Goal: Task Accomplishment & Management: Complete application form

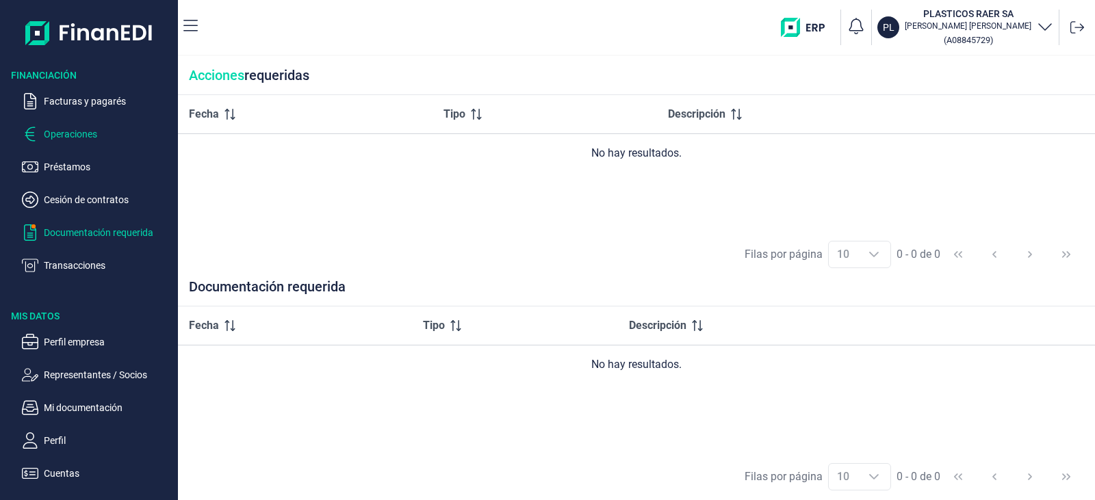
click at [87, 132] on p "Operaciones" at bounding box center [108, 134] width 129 height 16
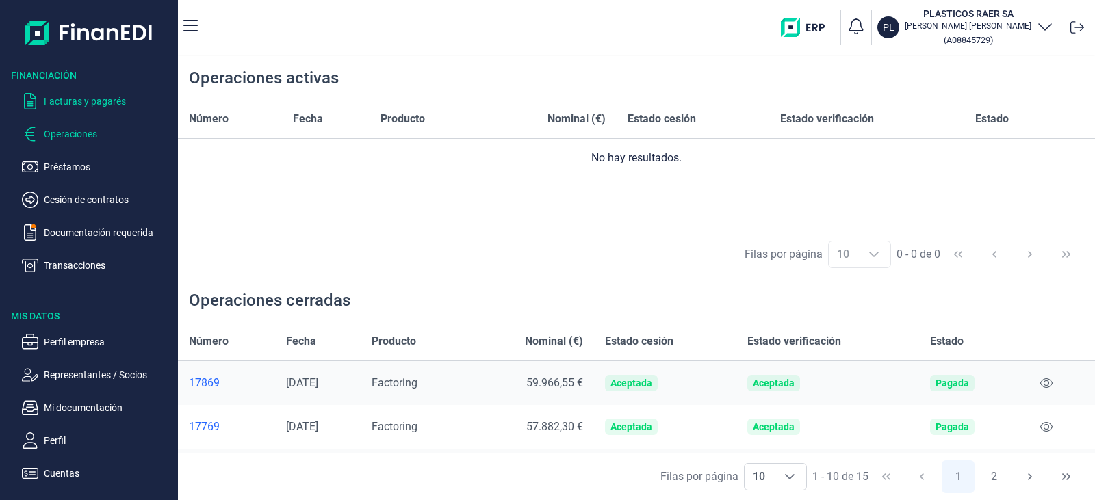
click at [90, 96] on p "Facturas y pagarés" at bounding box center [108, 101] width 129 height 16
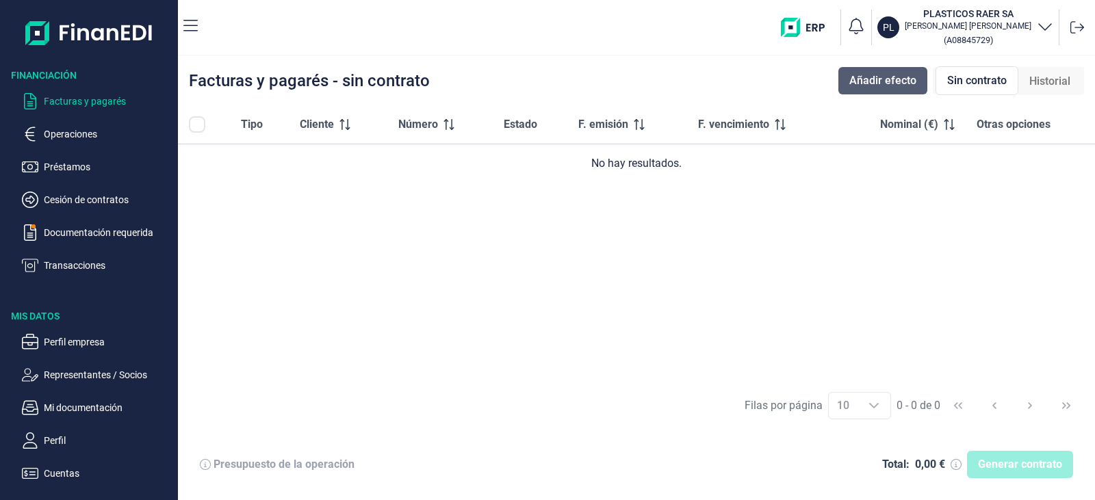
click at [874, 72] on button "Añadir efecto" at bounding box center [883, 80] width 89 height 27
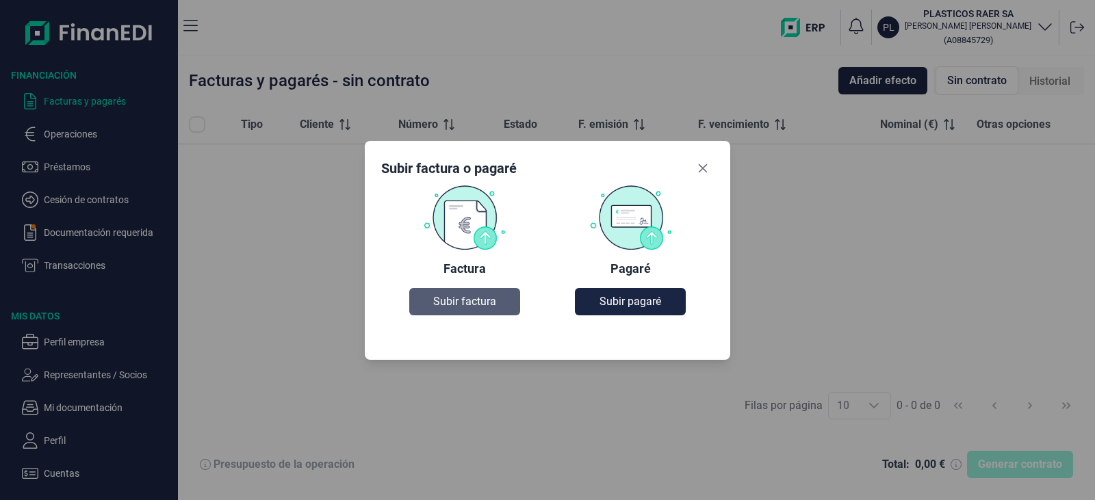
click at [461, 312] on button "Subir factura" at bounding box center [464, 301] width 111 height 27
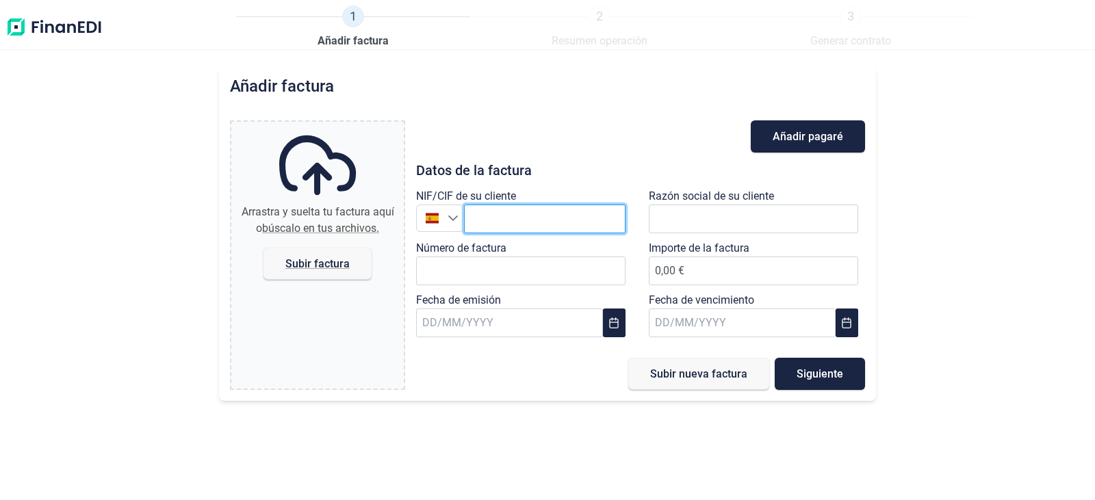
click at [555, 209] on input "text" at bounding box center [545, 219] width 162 height 29
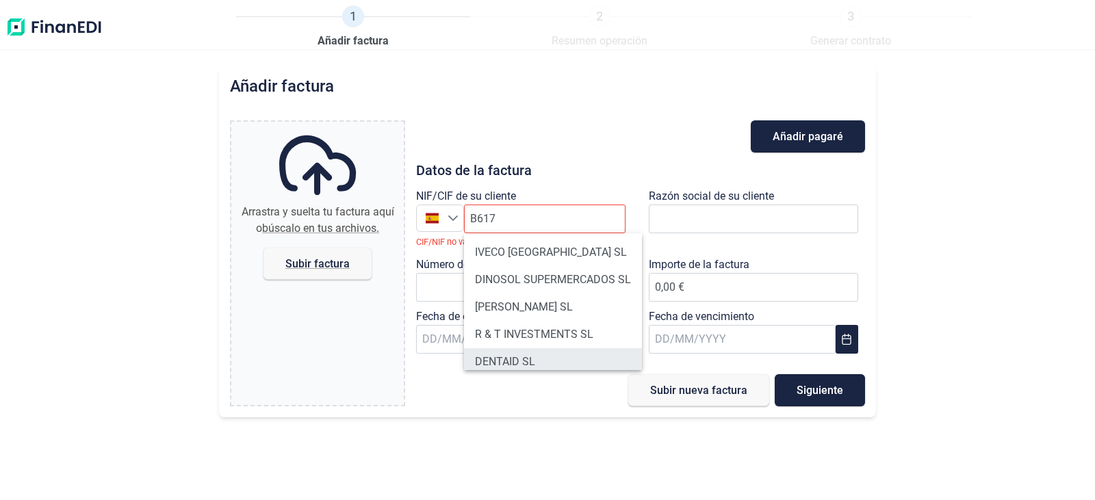
click at [572, 352] on li "DENTAID SL" at bounding box center [553, 361] width 178 height 27
type input "B61766648"
type input "DENTAID SL"
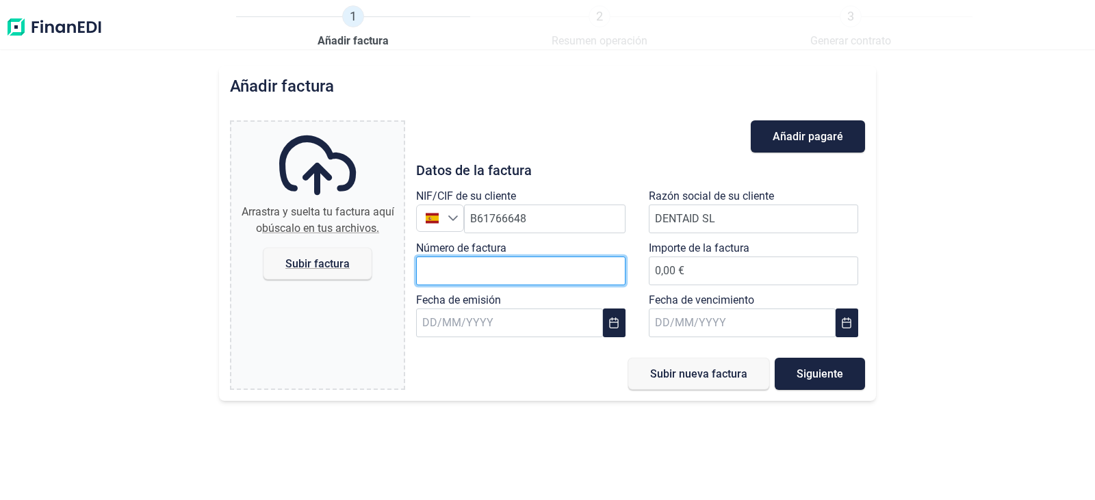
click at [539, 268] on input "Número de factura" at bounding box center [521, 271] width 210 height 29
type input "2025/25245"
type input "65.866,48 €"
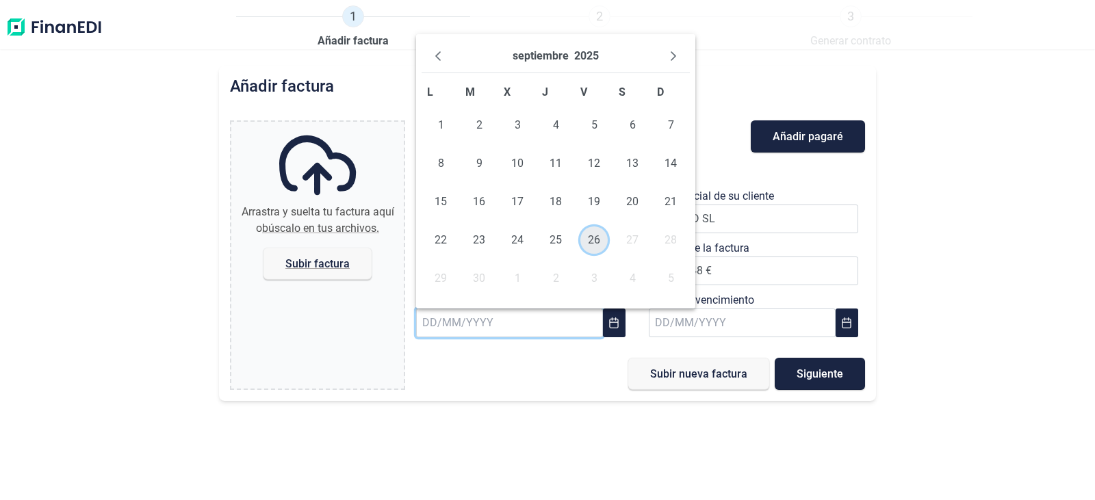
click at [587, 242] on span "26" at bounding box center [594, 240] width 27 height 27
type input "[DATE]"
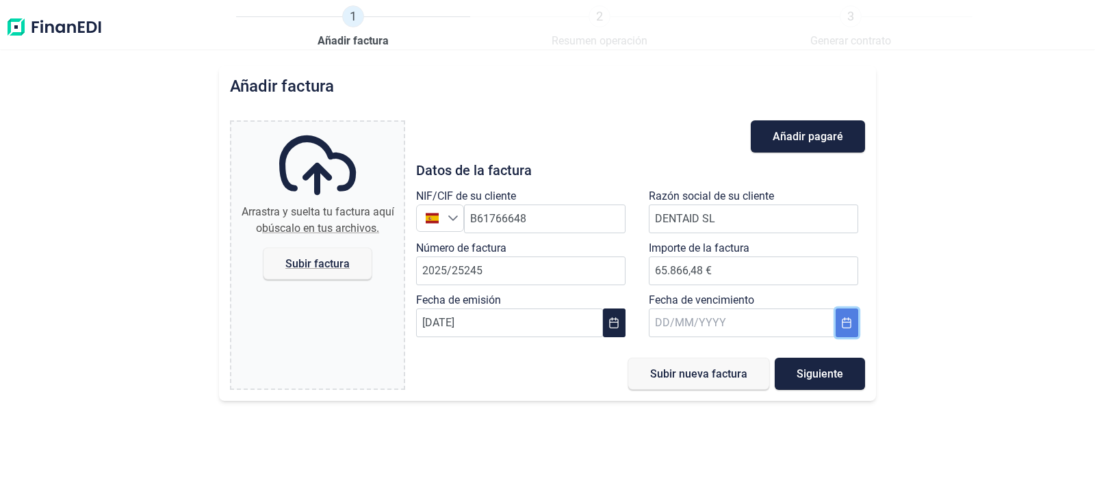
click at [843, 321] on icon "Choose Date" at bounding box center [847, 323] width 9 height 11
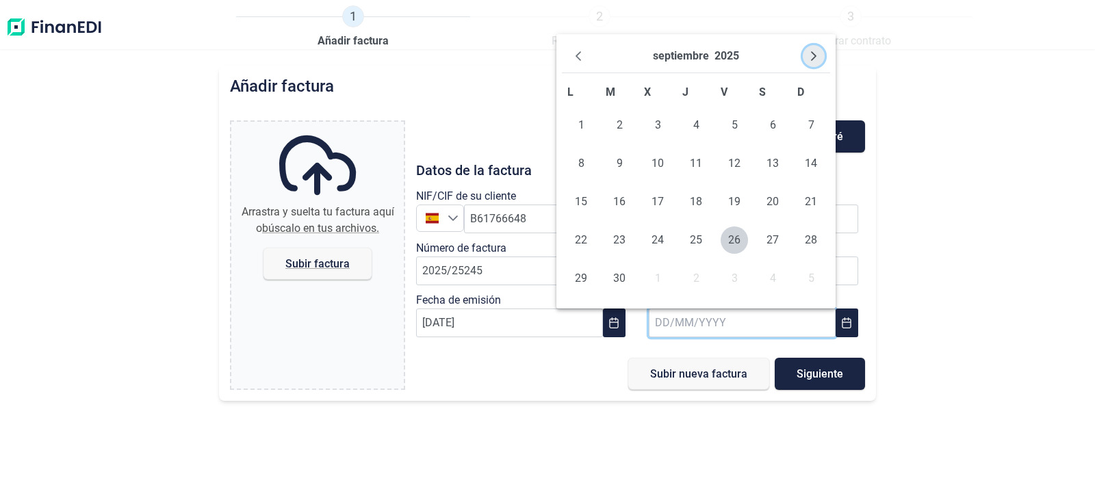
click at [809, 53] on icon "Next Month" at bounding box center [814, 56] width 11 height 11
click at [804, 286] on span "30" at bounding box center [811, 278] width 27 height 27
type input "[DATE]"
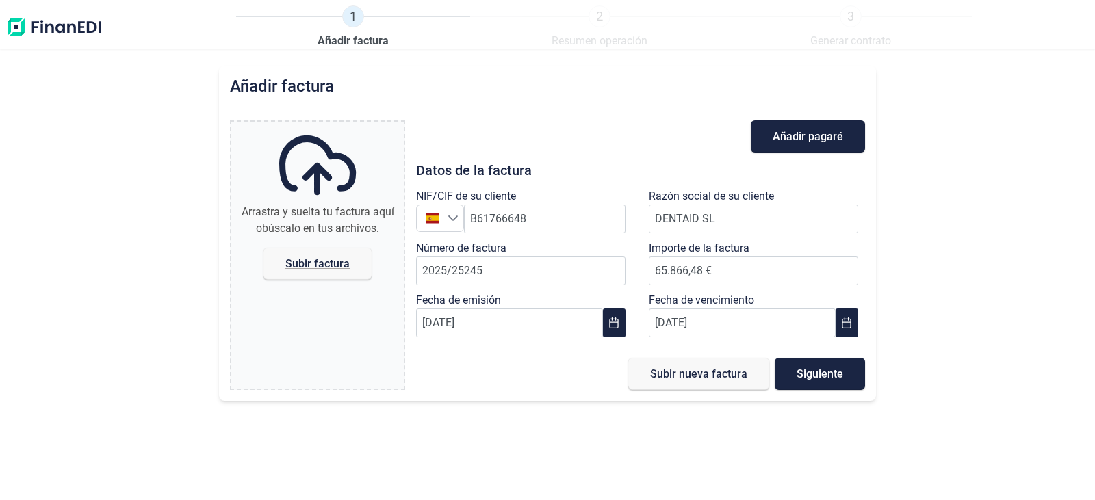
click at [951, 277] on div "Añadir factura Arrastra y suelta tu factura aquí o búscalo en tus archivos. Sub…" at bounding box center [547, 283] width 1095 height 435
click at [316, 264] on span "Subir factura" at bounding box center [318, 264] width 64 height 10
click at [316, 126] on input "Arrastra y suelta tu factura aquí o búscalo en tus archivos. Subir factura" at bounding box center [317, 124] width 173 height 4
type input "C:\fakepath\25245 DENTAID.pdf"
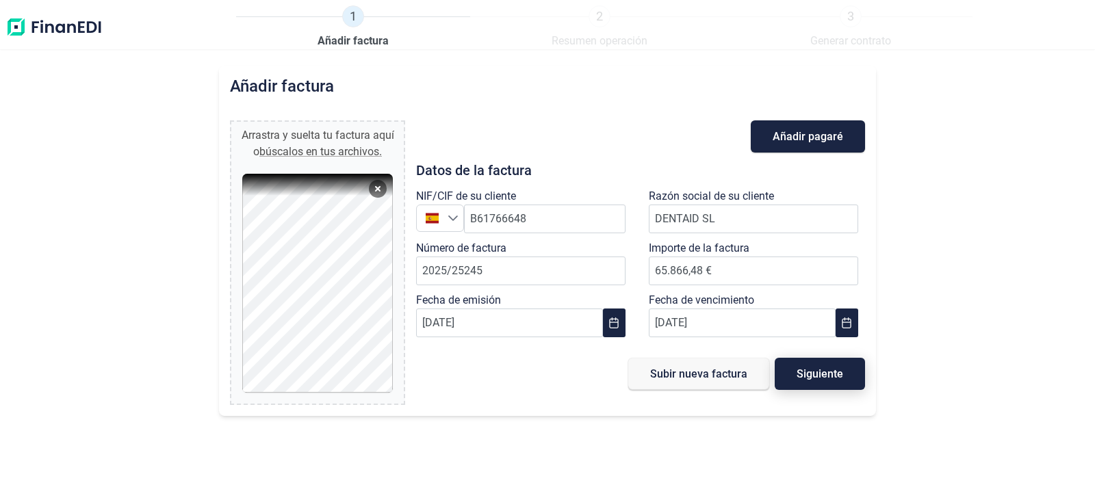
click at [832, 376] on span "Siguiente" at bounding box center [820, 374] width 47 height 10
type input "0,00 €"
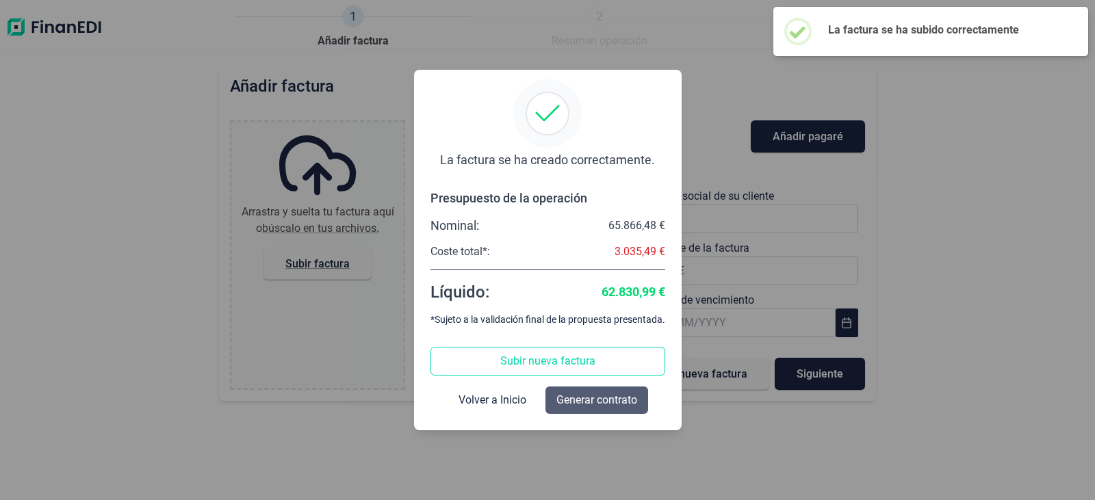
click at [593, 399] on span "Generar contrato" at bounding box center [597, 400] width 81 height 16
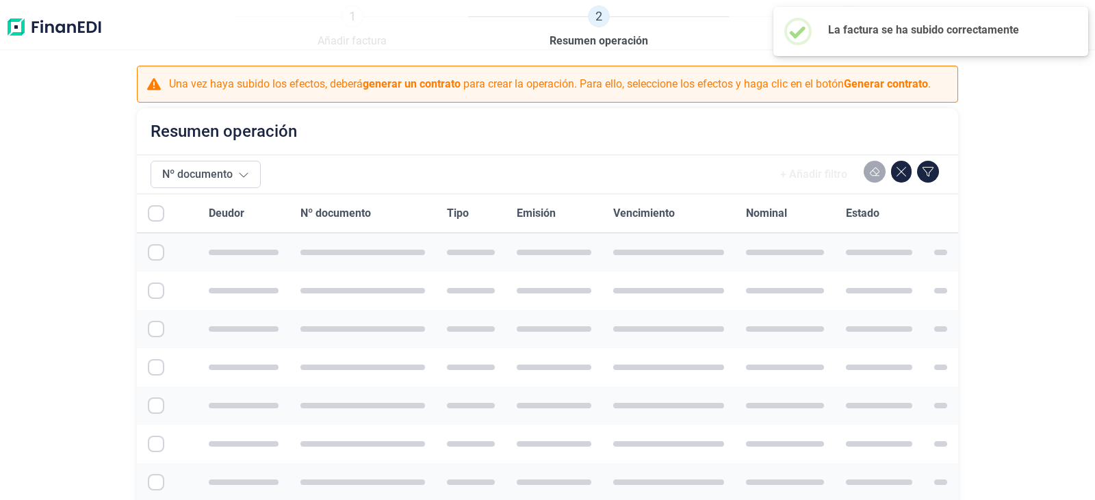
checkbox input "true"
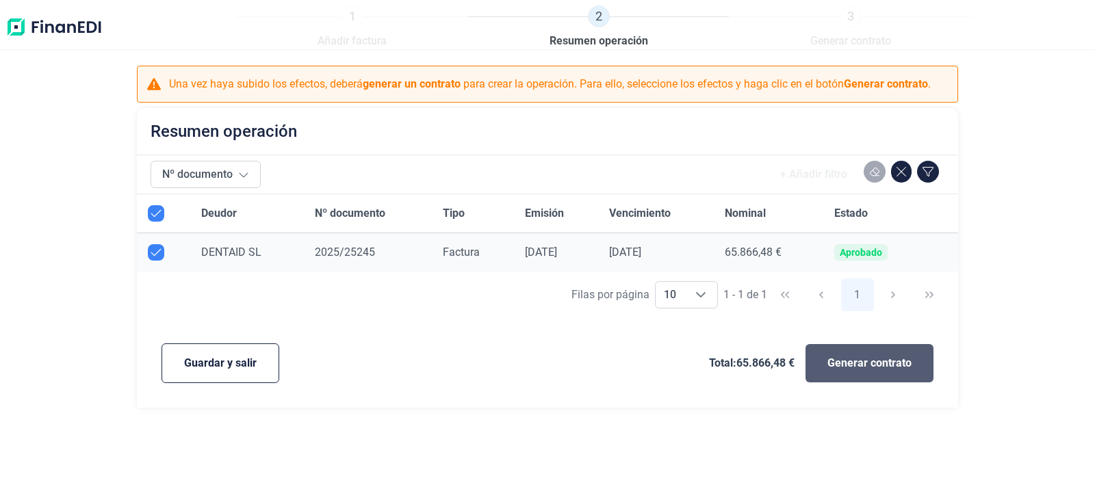
click at [861, 366] on span "Generar contrato" at bounding box center [870, 363] width 84 height 16
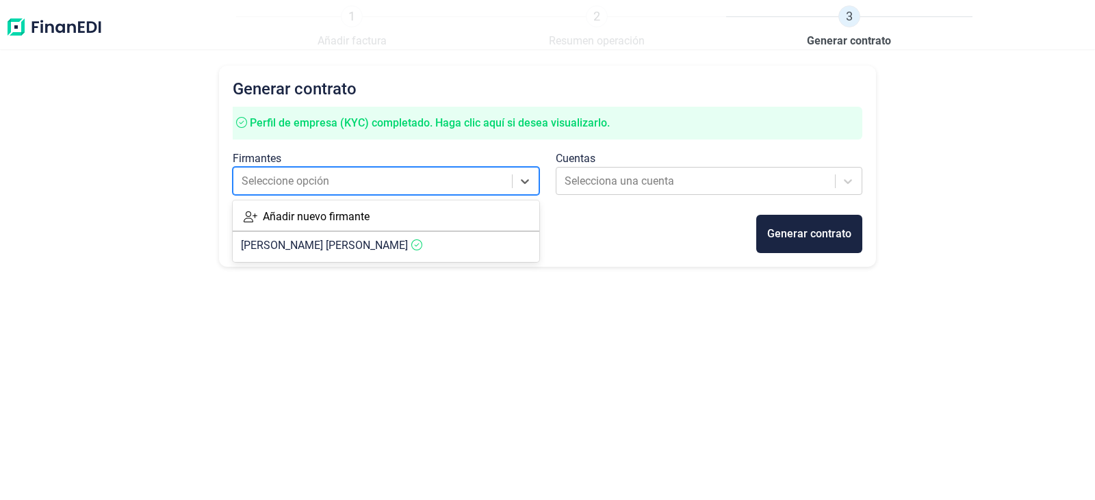
click at [437, 181] on div at bounding box center [374, 181] width 264 height 19
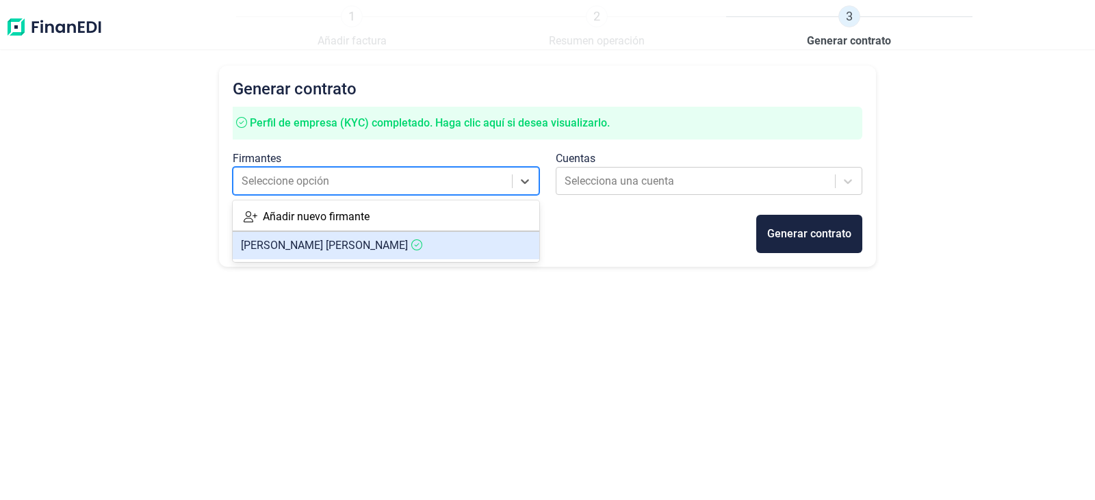
click at [434, 248] on article "[PERSON_NAME]" at bounding box center [386, 245] width 307 height 27
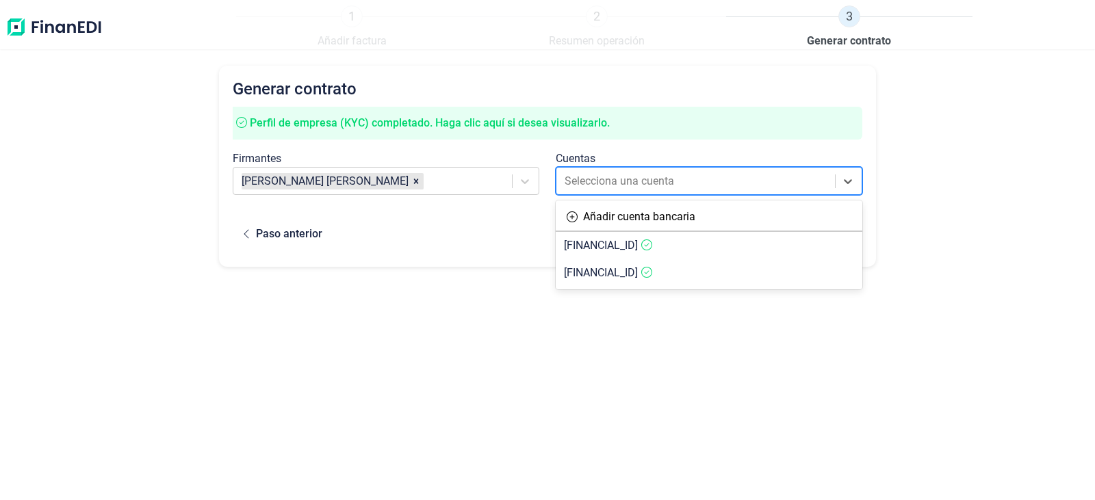
click at [594, 187] on div at bounding box center [697, 181] width 264 height 19
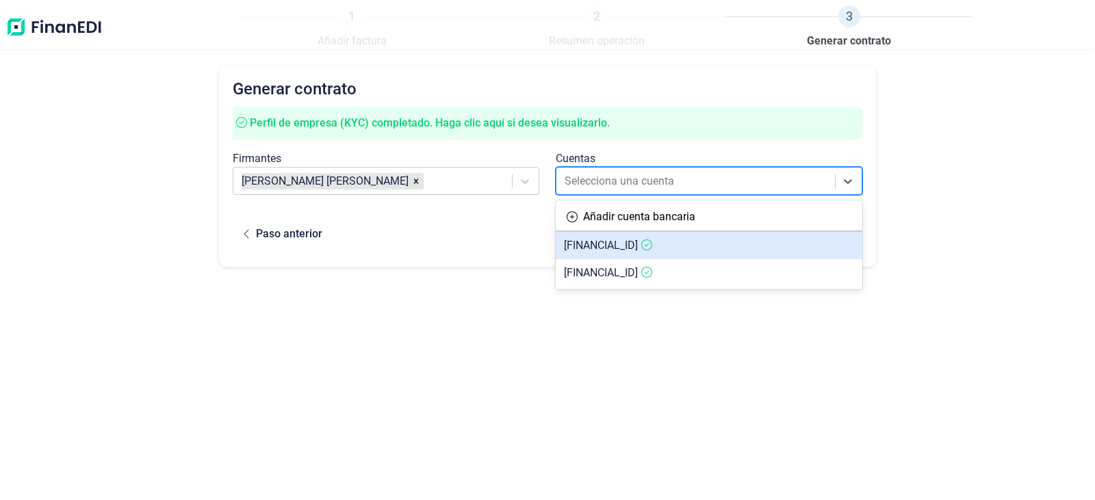
click at [638, 246] on span "[FINANCIAL_ID]" at bounding box center [601, 245] width 74 height 13
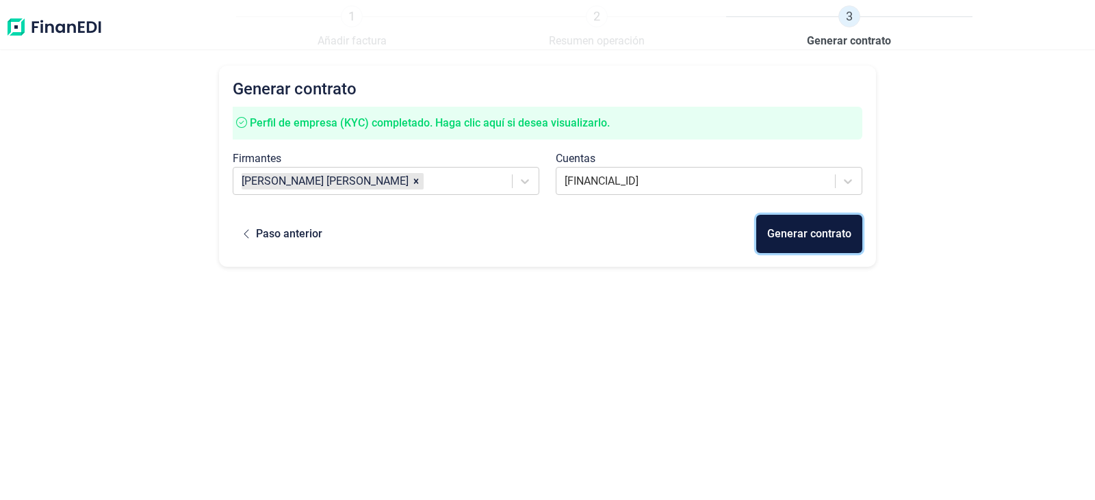
click at [835, 240] on div "Generar contrato" at bounding box center [810, 234] width 84 height 16
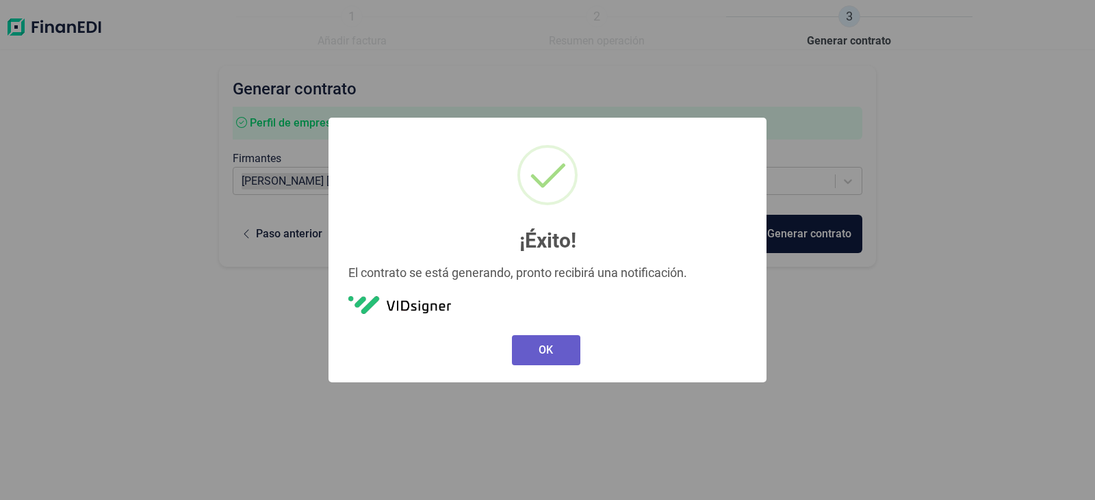
click at [532, 342] on button "OK" at bounding box center [546, 350] width 68 height 30
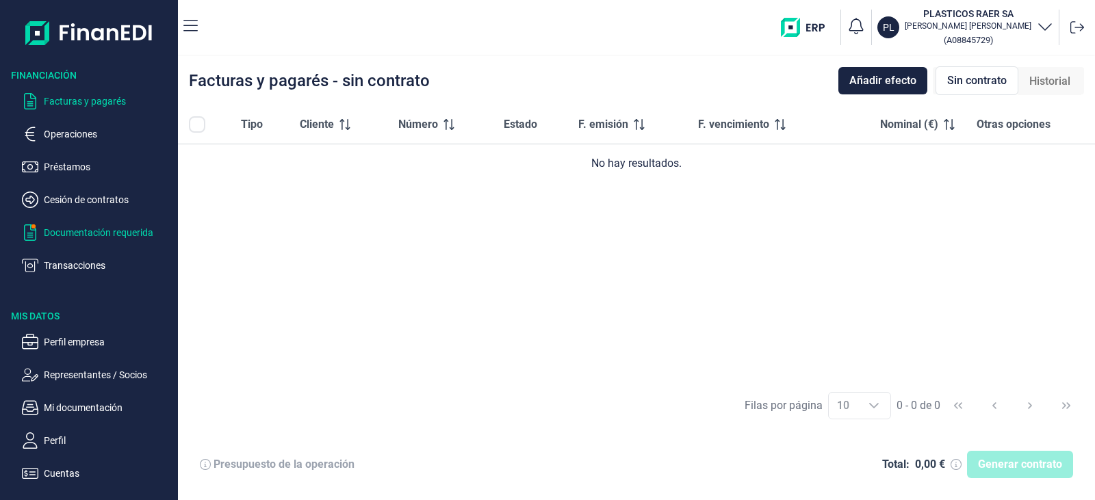
click at [151, 234] on p "Documentación requerida" at bounding box center [108, 233] width 129 height 16
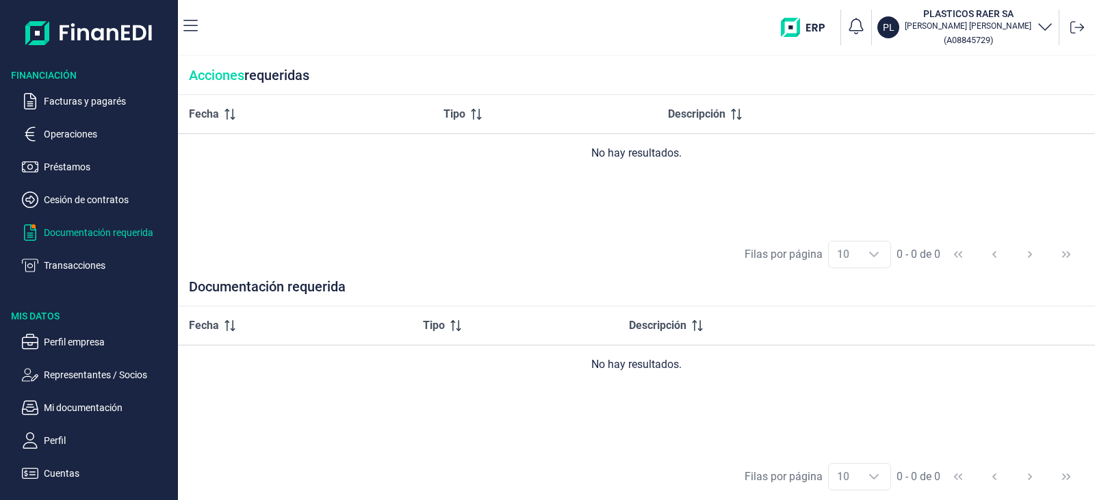
click at [193, 13] on nav "PL PLASTICOS RAER SA [PERSON_NAME] ( A08845729 )" at bounding box center [636, 27] width 917 height 55
click at [193, 16] on button "button" at bounding box center [190, 27] width 14 height 27
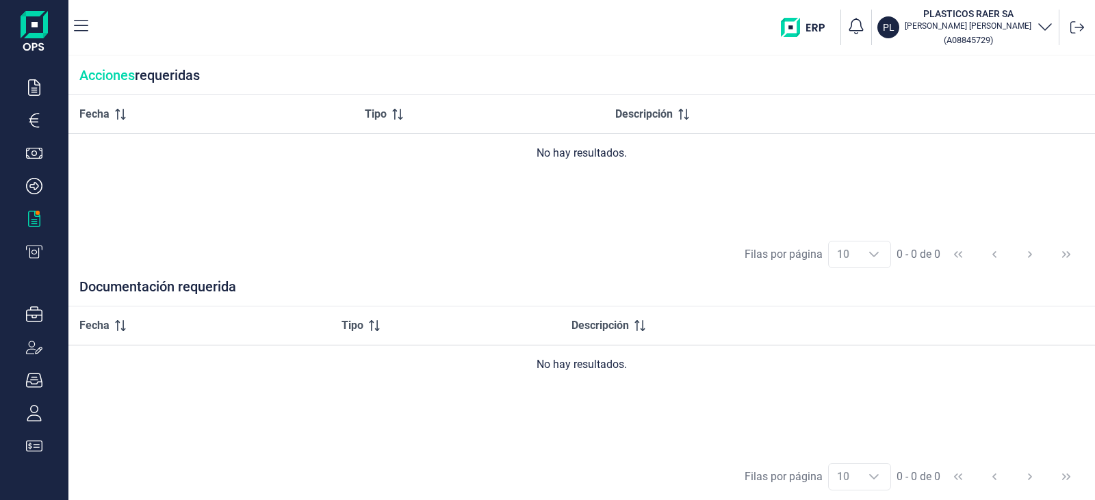
click at [89, 30] on nav "PL PLASTICOS RAER SA [PERSON_NAME] ( A08845729 )" at bounding box center [581, 27] width 1027 height 55
click at [84, 25] on icon "button" at bounding box center [81, 26] width 14 height 12
